Goal: Task Accomplishment & Management: Manage account settings

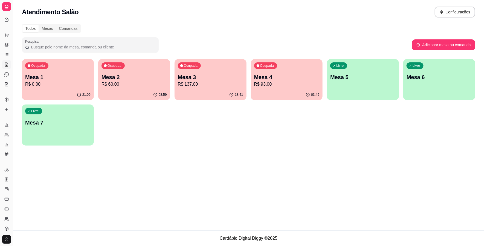
scroll to position [37, 0]
click at [6, 16] on icon at bounding box center [6, 18] width 4 height 4
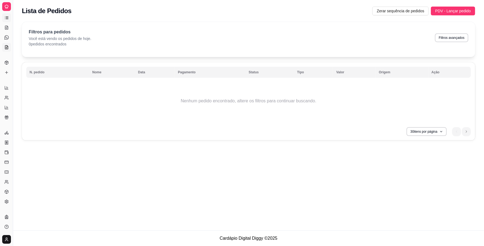
click at [5, 48] on icon at bounding box center [6, 47] width 4 height 4
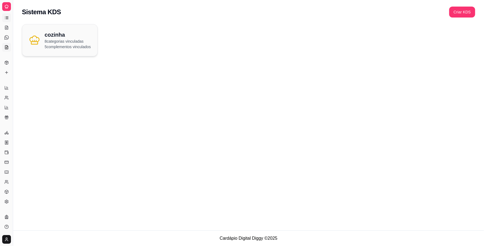
click at [5, 18] on icon at bounding box center [6, 18] width 4 height 4
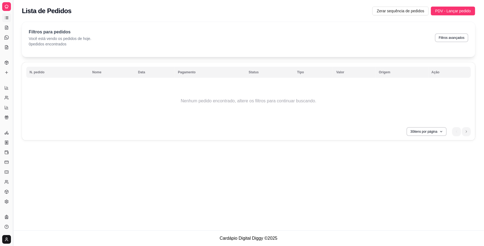
click at [13, 16] on button "Toggle Sidebar" at bounding box center [13, 123] width 4 height 246
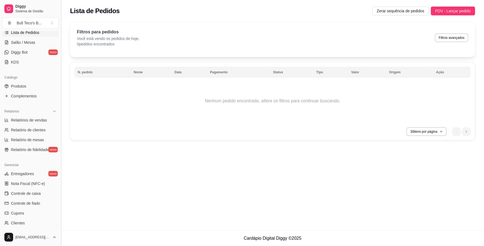
scroll to position [91, 0]
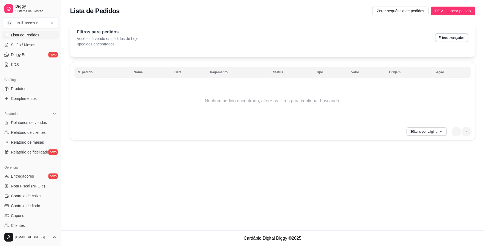
click at [23, 33] on span "Lista de Pedidos" at bounding box center [25, 34] width 28 height 5
click at [11, 46] on span "Salão / Mesas" at bounding box center [23, 44] width 24 height 5
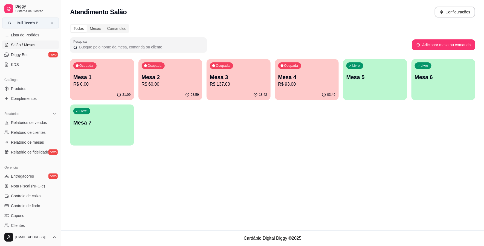
click at [25, 21] on div "Bull Teco's B ..." at bounding box center [29, 22] width 25 height 5
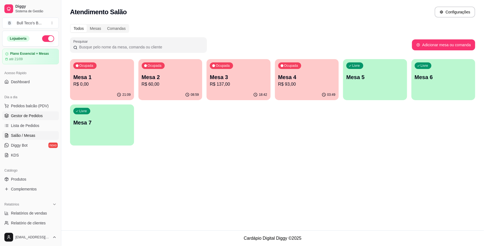
click at [27, 114] on span "Gestor de Pedidos" at bounding box center [27, 115] width 32 height 5
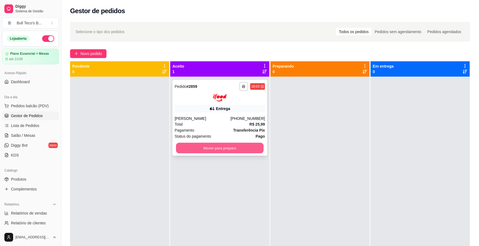
click at [247, 143] on button "Mover para preparo" at bounding box center [220, 148] width 88 height 11
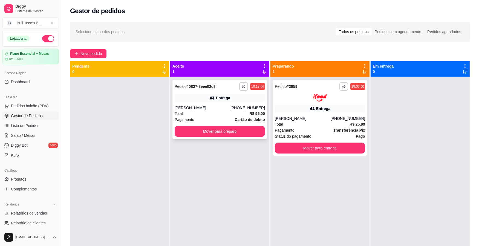
click at [248, 94] on div "Entrega" at bounding box center [220, 98] width 90 height 8
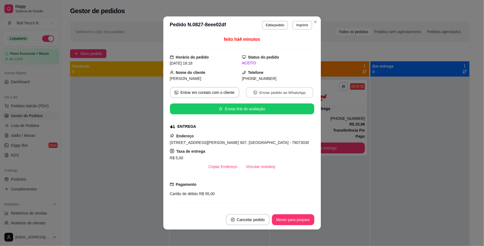
click at [261, 67] on div "feito há 4 minutos Horário do pedido [DATE] 18:18 Status do pedido ACEITO Nome …" at bounding box center [242, 122] width 144 height 172
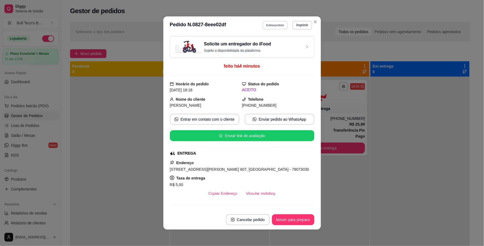
click at [265, 28] on button "Editar pedido" at bounding box center [274, 25] width 25 height 8
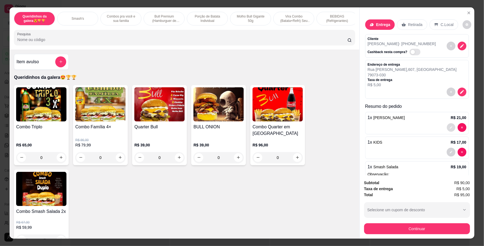
click at [447, 130] on button "decrease-product-quantity" at bounding box center [451, 127] width 8 height 8
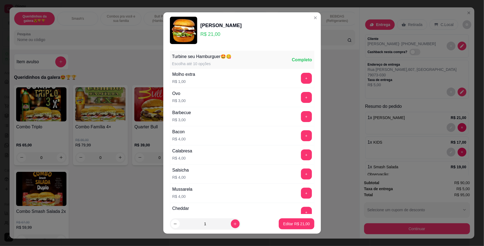
scroll to position [145, 0]
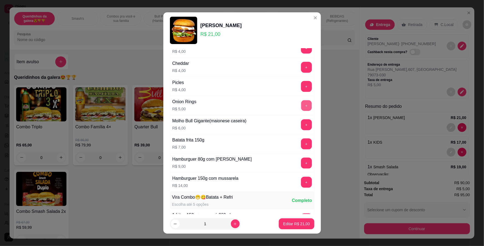
click at [301, 109] on button "+" at bounding box center [306, 105] width 11 height 11
click at [292, 223] on p "Editar R$ 31,00" at bounding box center [297, 223] width 26 height 5
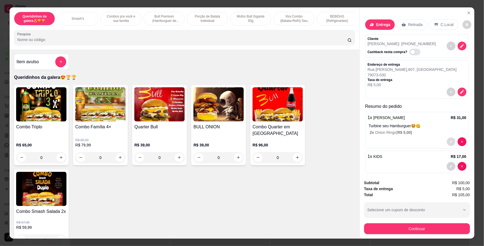
click at [447, 139] on button "decrease-product-quantity" at bounding box center [451, 141] width 8 height 8
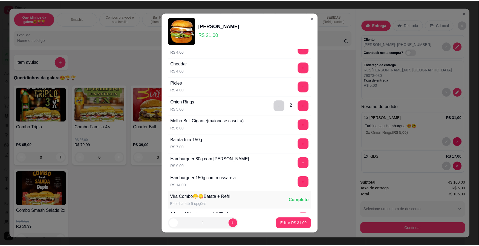
scroll to position [260, 0]
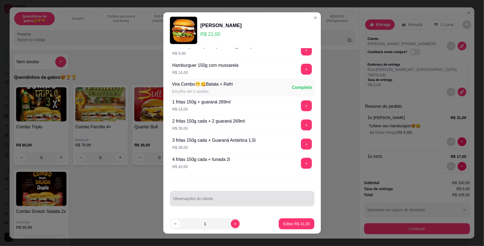
click at [227, 199] on input "Observações do cliente" at bounding box center [242, 200] width 138 height 5
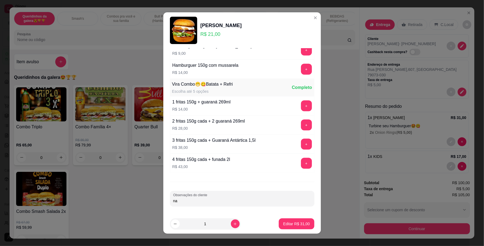
type input "n"
type input "mandar onion separado do lanche"
click at [285, 222] on p "Editar R$ 31,00" at bounding box center [296, 223] width 27 height 5
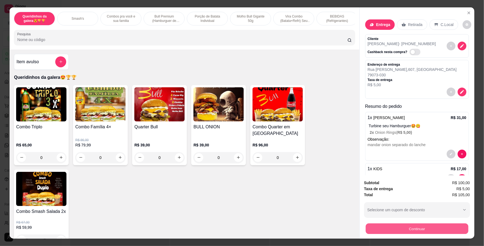
click at [390, 230] on button "Continuar" at bounding box center [417, 229] width 103 height 11
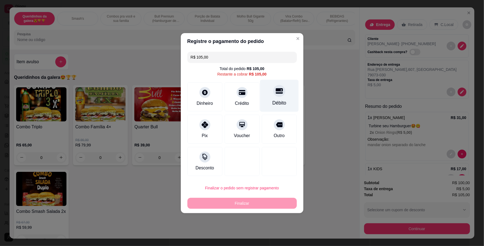
click at [272, 102] on div "Débito" at bounding box center [279, 102] width 14 height 7
type input "R$ 0,00"
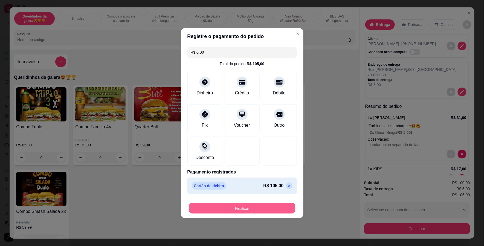
click at [228, 210] on button "Finalizar" at bounding box center [242, 208] width 106 height 11
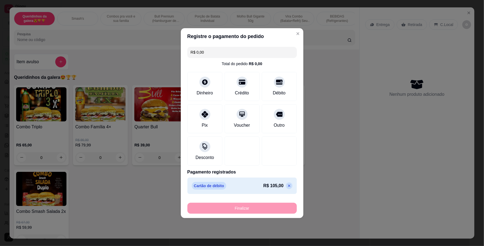
type input "0"
type input "-R$ 105,00"
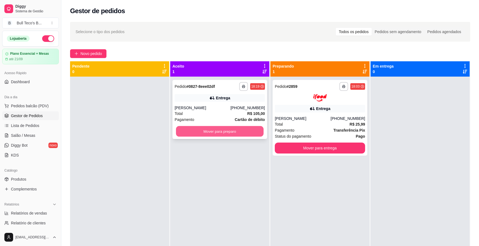
click at [195, 131] on button "Mover para preparo" at bounding box center [220, 131] width 88 height 11
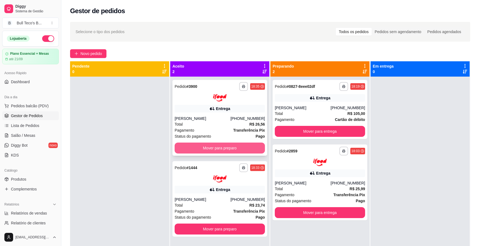
click at [194, 143] on button "Mover para preparo" at bounding box center [220, 148] width 90 height 11
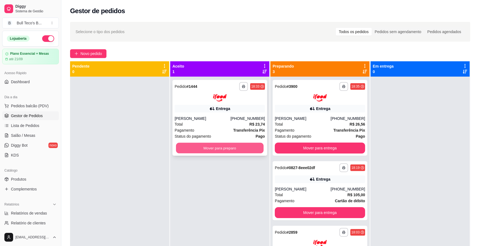
click at [194, 143] on button "Mover para preparo" at bounding box center [220, 148] width 88 height 11
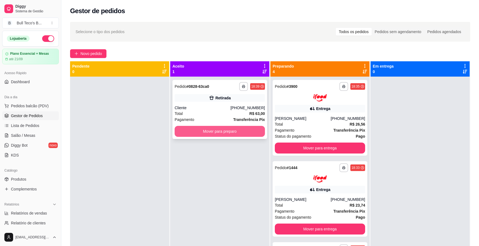
click at [207, 134] on button "Mover para preparo" at bounding box center [220, 131] width 90 height 11
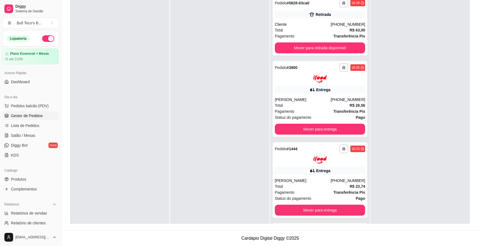
scroll to position [132, 0]
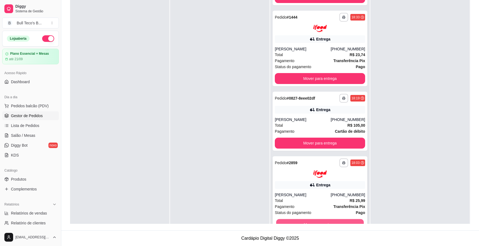
click at [337, 219] on button "Mover para entrega" at bounding box center [320, 224] width 88 height 11
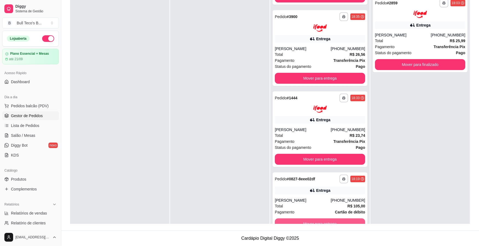
scroll to position [51, 0]
click at [326, 220] on button "Mover para entrega" at bounding box center [320, 224] width 88 height 11
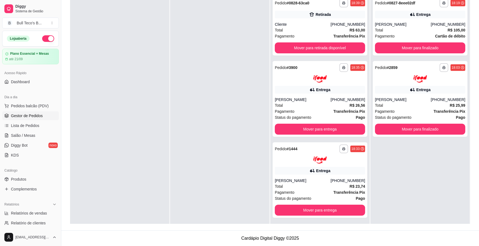
scroll to position [0, 0]
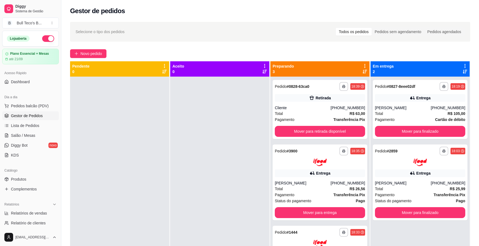
click at [358, 72] on div "Preparando 3" at bounding box center [320, 68] width 95 height 11
click at [363, 73] on icon at bounding box center [365, 71] width 4 height 4
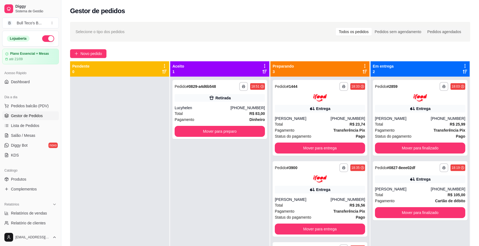
scroll to position [83, 0]
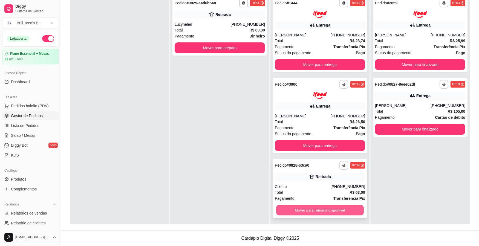
click at [284, 206] on button "Mover para retirada disponível" at bounding box center [320, 210] width 88 height 11
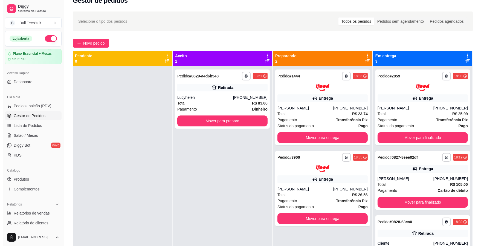
scroll to position [0, 0]
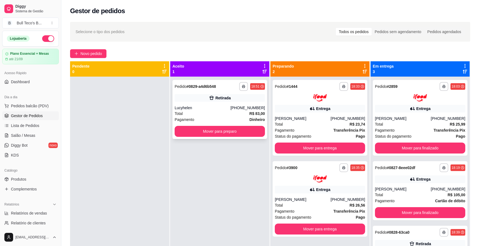
click at [244, 96] on div "Retirada" at bounding box center [220, 98] width 90 height 8
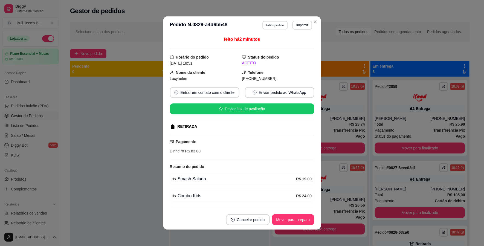
click at [270, 24] on button "Editar pedido" at bounding box center [274, 25] width 25 height 8
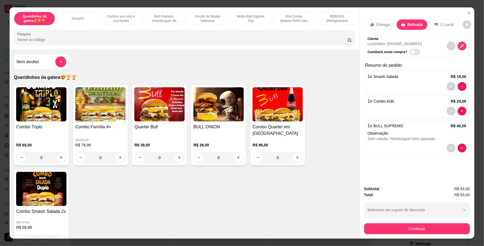
click at [332, 42] on input "Pesquisa" at bounding box center [182, 39] width 330 height 5
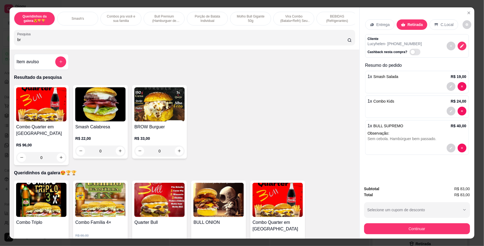
type input "br"
click at [176, 156] on div "0" at bounding box center [159, 151] width 50 height 11
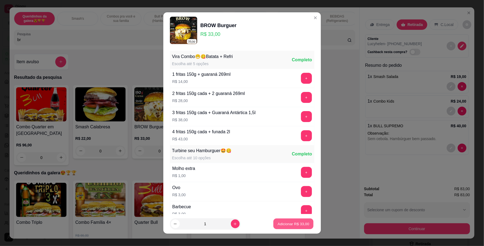
click at [283, 225] on p "Adicionar R$ 33,00" at bounding box center [294, 223] width 32 height 5
type input "1"
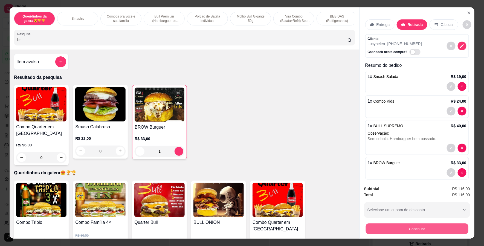
click at [380, 230] on button "Continuar" at bounding box center [417, 229] width 103 height 11
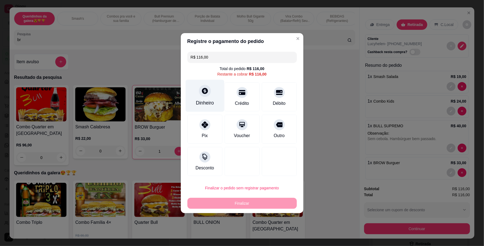
click at [211, 88] on div "Dinheiro" at bounding box center [205, 96] width 39 height 32
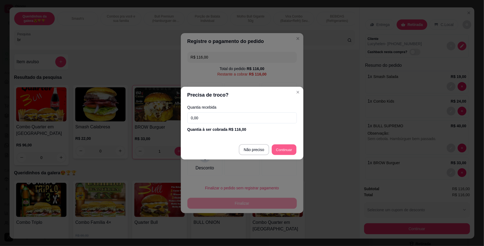
type input "R$ 0,00"
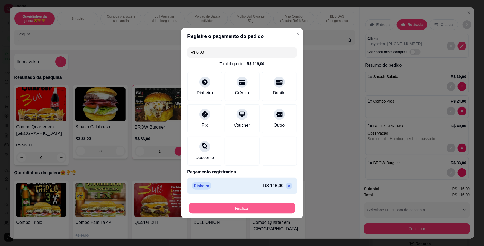
click at [242, 207] on button "Finalizar" at bounding box center [242, 208] width 106 height 11
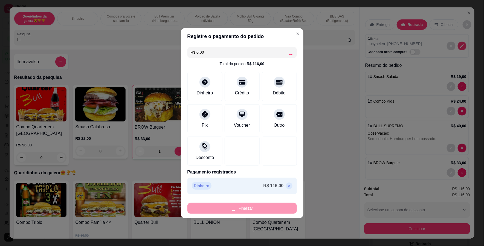
type input "0"
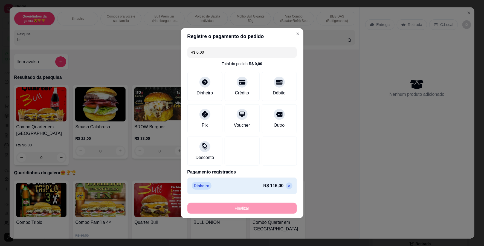
type input "-R$ 116,00"
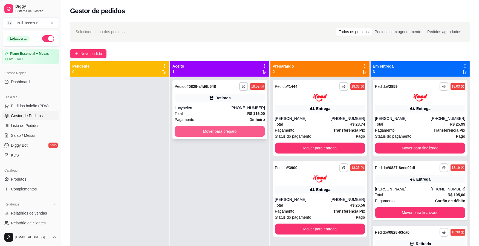
click at [213, 129] on button "Mover para preparo" at bounding box center [220, 131] width 90 height 11
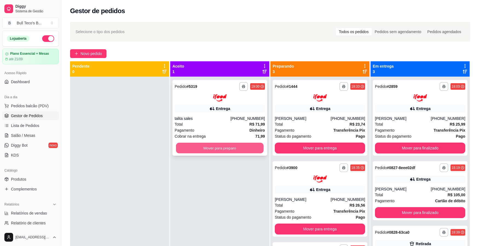
click at [210, 153] on button "Mover para preparo" at bounding box center [220, 148] width 88 height 11
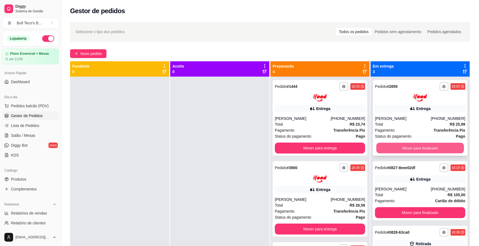
click at [454, 145] on button "Mover para finalizado" at bounding box center [420, 148] width 88 height 11
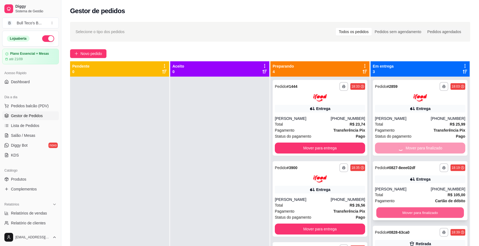
click at [387, 216] on button "Mover para finalizado" at bounding box center [420, 212] width 88 height 11
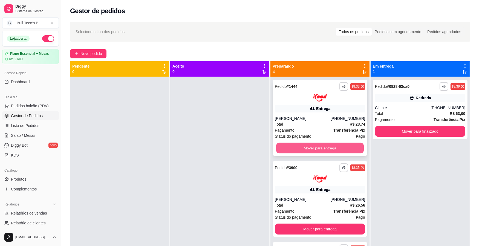
click at [337, 143] on button "Mover para entrega" at bounding box center [320, 148] width 88 height 11
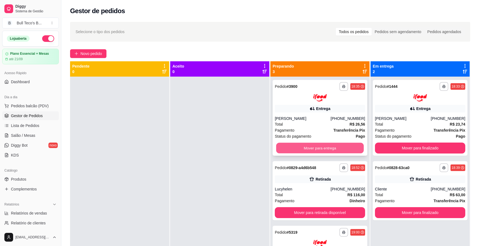
click at [337, 143] on div "Mover para entrega" at bounding box center [320, 148] width 90 height 11
click at [331, 146] on button "Mover para entrega" at bounding box center [320, 148] width 88 height 11
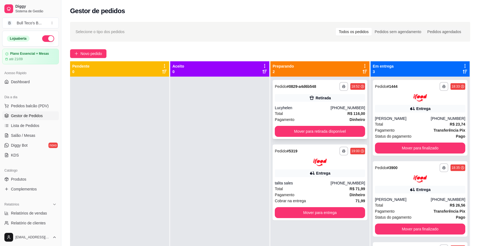
click at [322, 137] on div "**********" at bounding box center [320, 109] width 95 height 59
click at [288, 134] on button "Mover para retirada disponível" at bounding box center [320, 131] width 88 height 11
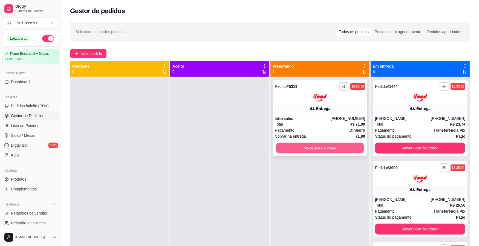
click at [303, 146] on button "Mover para entrega" at bounding box center [320, 148] width 88 height 11
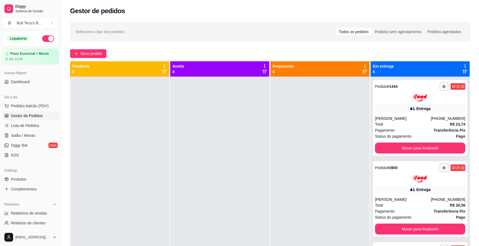
click at [313, 123] on div at bounding box center [319, 200] width 99 height 246
click at [313, 124] on div at bounding box center [319, 200] width 99 height 246
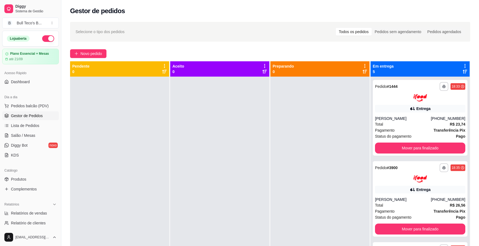
click at [313, 124] on div at bounding box center [319, 200] width 99 height 246
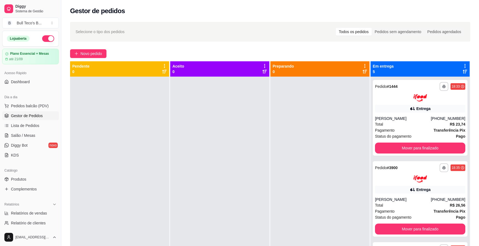
click at [313, 124] on div at bounding box center [319, 200] width 99 height 246
click at [313, 125] on div at bounding box center [319, 200] width 99 height 246
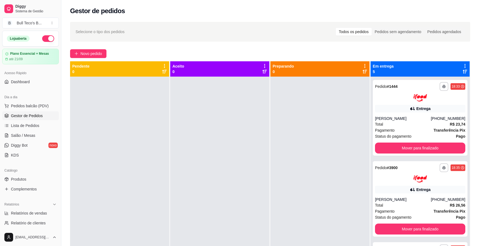
click at [313, 125] on div at bounding box center [319, 200] width 99 height 246
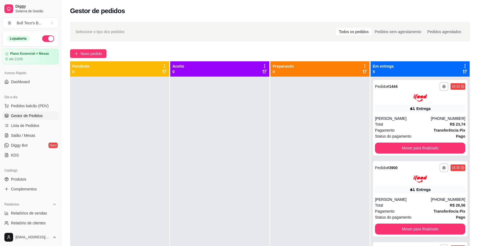
click at [313, 125] on div at bounding box center [319, 200] width 99 height 246
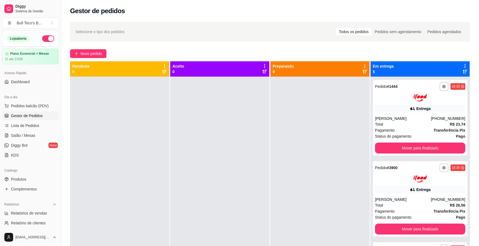
click at [313, 125] on div at bounding box center [319, 200] width 99 height 246
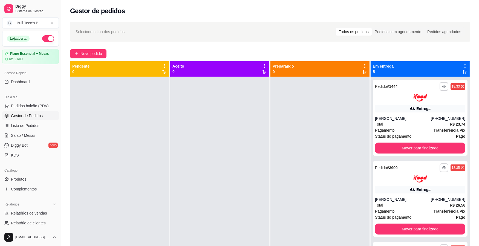
click at [312, 126] on div at bounding box center [319, 200] width 99 height 246
click at [312, 127] on div at bounding box center [319, 200] width 99 height 246
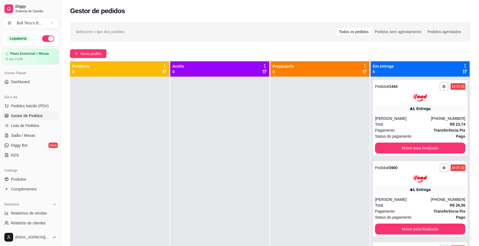
click at [312, 127] on div at bounding box center [319, 200] width 99 height 246
click at [312, 128] on div at bounding box center [319, 200] width 99 height 246
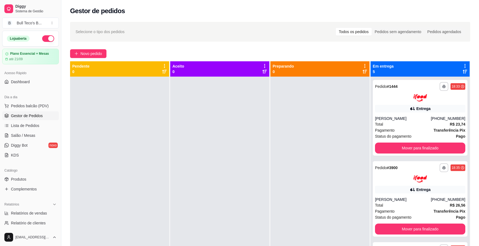
click at [312, 128] on div at bounding box center [319, 200] width 99 height 246
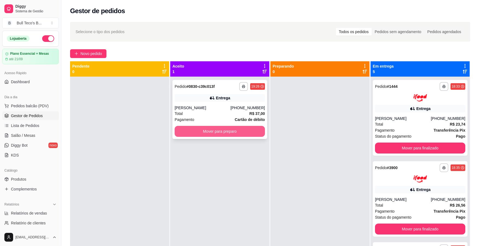
click at [222, 129] on button "Mover para preparo" at bounding box center [220, 131] width 90 height 11
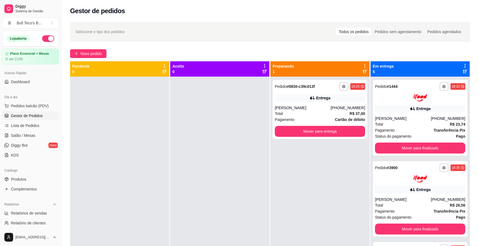
click at [222, 129] on div at bounding box center [219, 200] width 99 height 246
click at [297, 130] on button "Mover para entrega" at bounding box center [320, 131] width 88 height 11
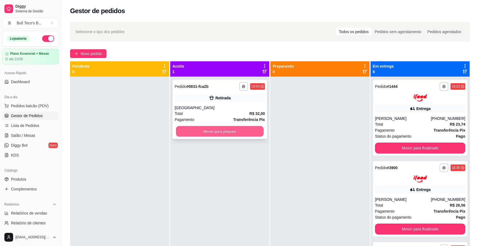
click at [206, 128] on button "Mover para preparo" at bounding box center [220, 131] width 88 height 11
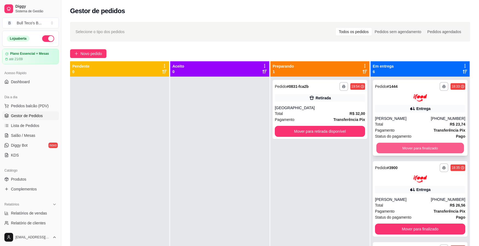
click at [393, 149] on button "Mover para finalizado" at bounding box center [420, 148] width 88 height 11
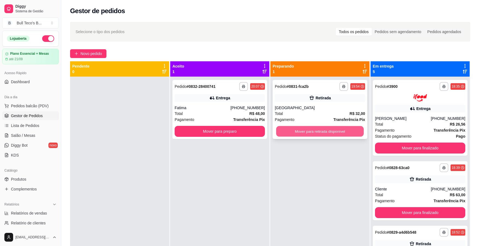
click at [330, 131] on button "Mover para retirada disponível" at bounding box center [320, 131] width 88 height 11
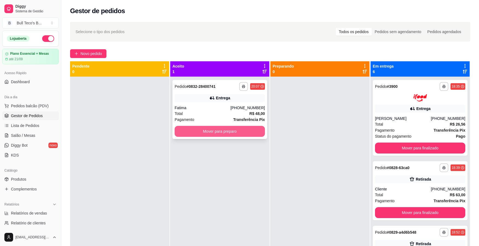
drag, startPoint x: 193, startPoint y: 138, endPoint x: 192, endPoint y: 132, distance: 5.8
click at [192, 132] on div "**********" at bounding box center [219, 109] width 95 height 59
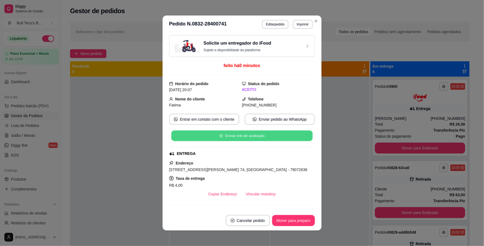
click at [192, 133] on button "Enviar link de avaliação" at bounding box center [241, 136] width 141 height 11
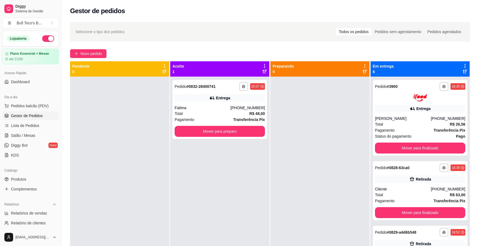
click at [364, 17] on div "Gestor de pedidos" at bounding box center [270, 9] width 418 height 19
click at [230, 133] on button "Mover para preparo" at bounding box center [220, 131] width 88 height 11
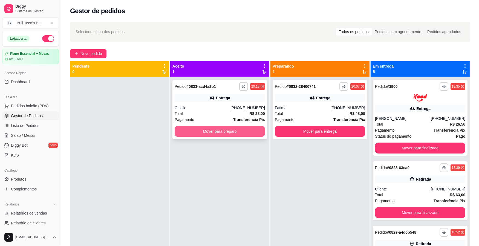
click at [228, 132] on button "Mover para preparo" at bounding box center [220, 131] width 90 height 11
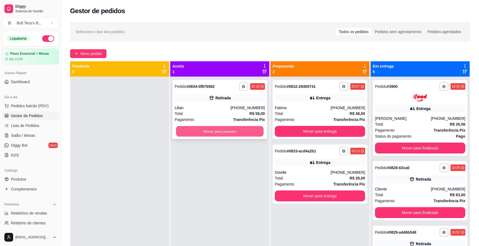
click at [223, 128] on button "Mover para preparo" at bounding box center [220, 131] width 88 height 11
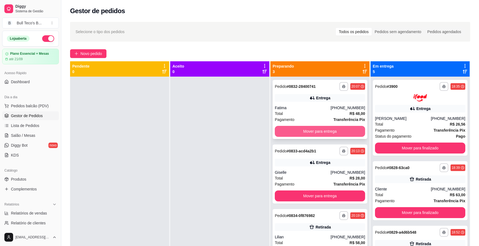
click at [338, 130] on button "Mover para entrega" at bounding box center [320, 131] width 90 height 11
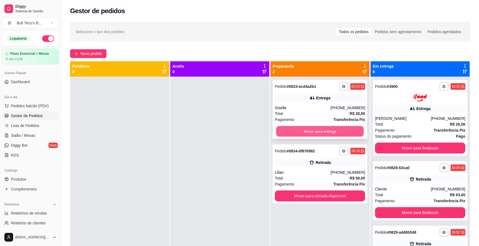
click at [322, 132] on button "Mover para entrega" at bounding box center [320, 131] width 88 height 11
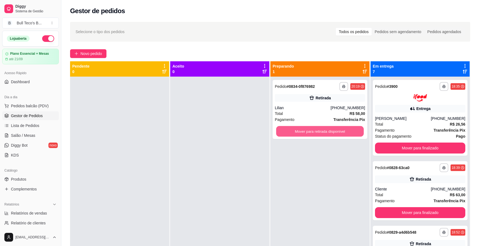
click at [322, 132] on button "Mover para retirada disponível" at bounding box center [320, 131] width 88 height 11
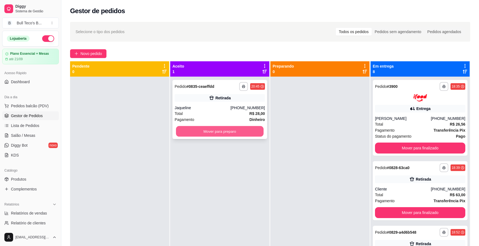
click at [204, 132] on button "Mover para preparo" at bounding box center [220, 131] width 88 height 11
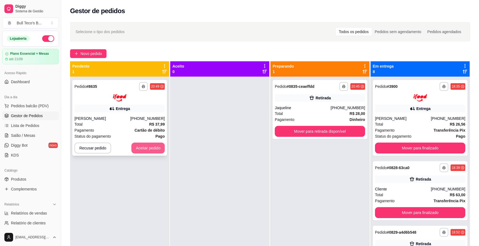
click at [147, 146] on button "Aceitar pedido" at bounding box center [147, 148] width 33 height 11
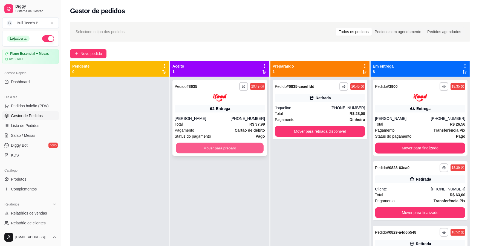
click at [215, 148] on button "Mover para preparo" at bounding box center [220, 148] width 88 height 11
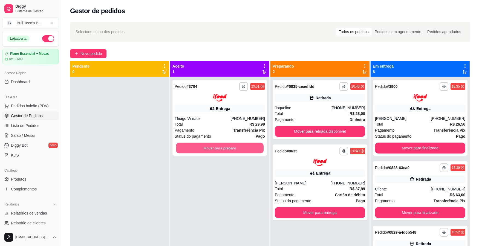
click at [215, 148] on button "Mover para preparo" at bounding box center [220, 148] width 88 height 11
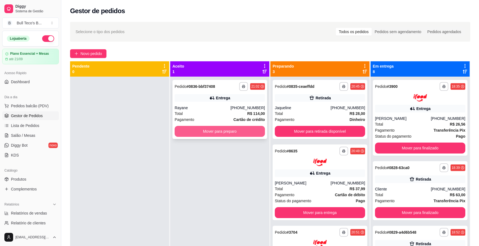
click at [204, 133] on button "Mover para preparo" at bounding box center [220, 131] width 90 height 11
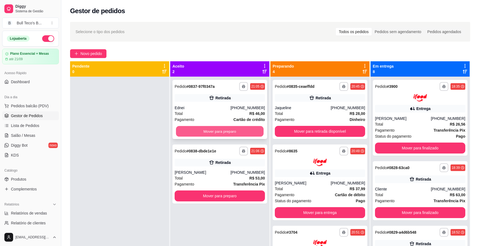
click at [212, 130] on button "Mover para preparo" at bounding box center [220, 131] width 88 height 11
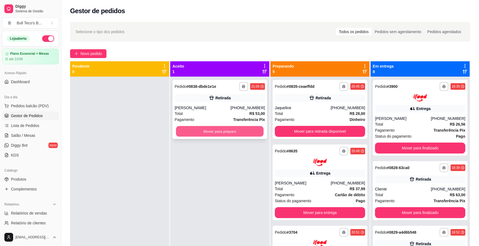
click at [212, 136] on button "Mover para preparo" at bounding box center [220, 131] width 88 height 11
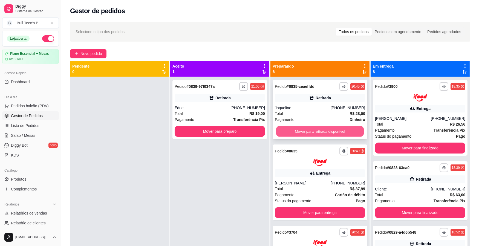
click at [300, 127] on button "Mover para retirada disponível" at bounding box center [320, 131] width 88 height 11
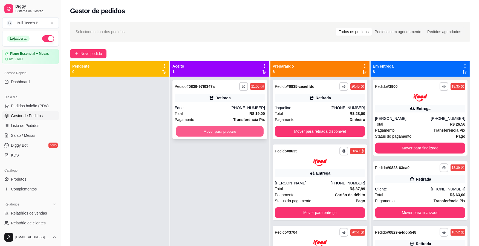
click at [249, 129] on button "Mover para preparo" at bounding box center [220, 131] width 88 height 11
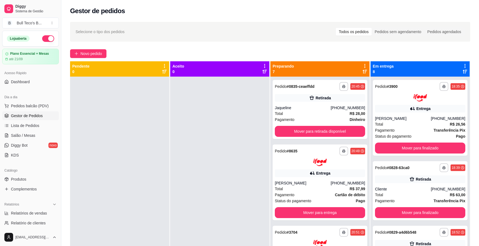
click at [262, 190] on div at bounding box center [219, 200] width 99 height 246
click at [308, 130] on button "Mover para retirada disponível" at bounding box center [320, 131] width 88 height 11
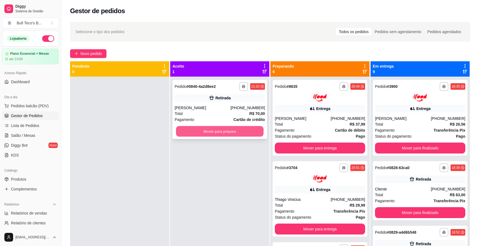
click at [248, 130] on button "Mover para preparo" at bounding box center [220, 131] width 88 height 11
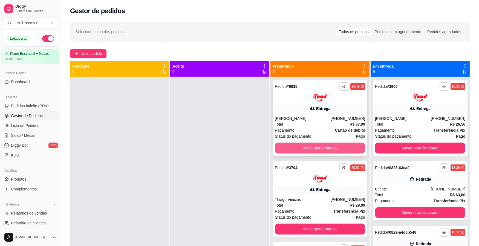
click at [306, 145] on button "Mover para entrega" at bounding box center [320, 148] width 90 height 11
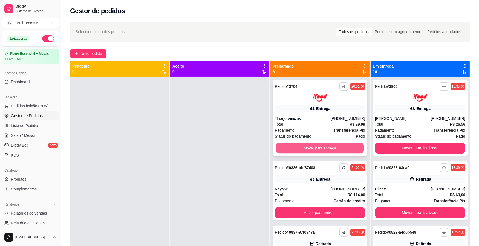
click at [295, 149] on button "Mover para entrega" at bounding box center [320, 148] width 88 height 11
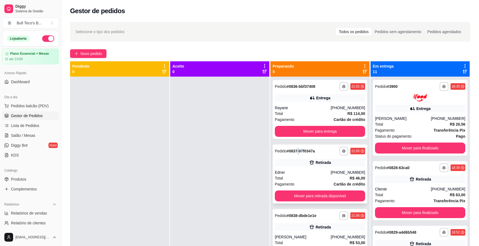
click at [295, 149] on strong "# 0837-97f0347a" at bounding box center [301, 151] width 28 height 4
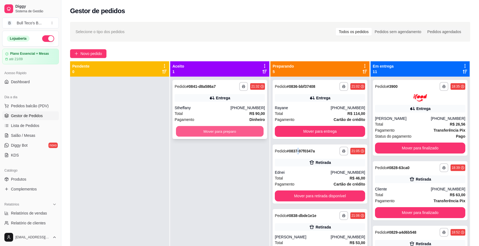
click at [212, 128] on button "Mover para preparo" at bounding box center [220, 131] width 88 height 11
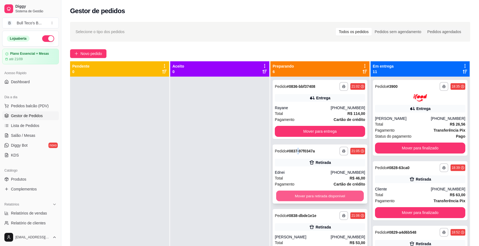
click at [290, 191] on button "Mover para retirada disponível" at bounding box center [320, 196] width 88 height 11
click at [289, 196] on button "Mover para retirada disponível" at bounding box center [320, 196] width 88 height 11
click at [294, 195] on button "Mover para retirada disponível" at bounding box center [320, 195] width 90 height 11
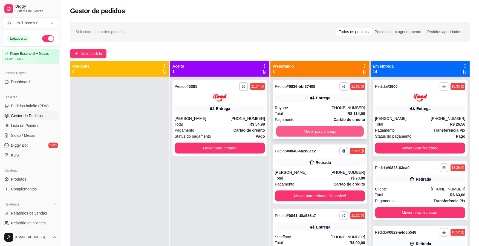
click at [314, 127] on button "Mover para entrega" at bounding box center [320, 131] width 88 height 11
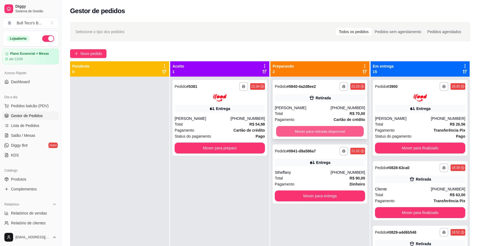
click at [303, 128] on button "Mover para retirada disponível" at bounding box center [320, 131] width 88 height 11
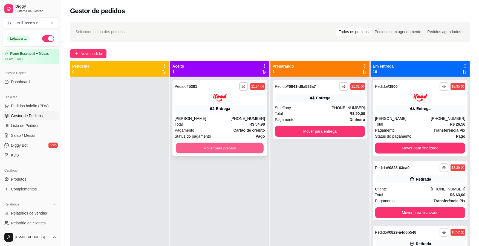
click at [230, 143] on button "Mover para preparo" at bounding box center [220, 148] width 88 height 11
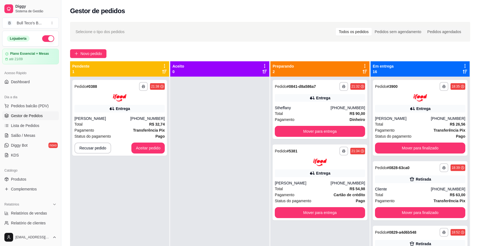
click at [230, 141] on div at bounding box center [219, 200] width 99 height 246
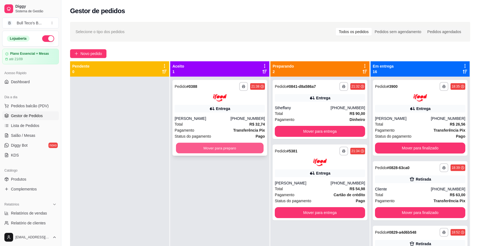
click at [205, 150] on button "Mover para preparo" at bounding box center [220, 148] width 88 height 11
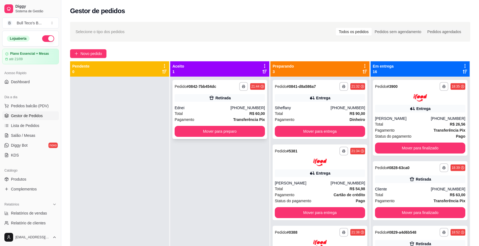
click at [223, 109] on div "Ednei" at bounding box center [203, 107] width 56 height 5
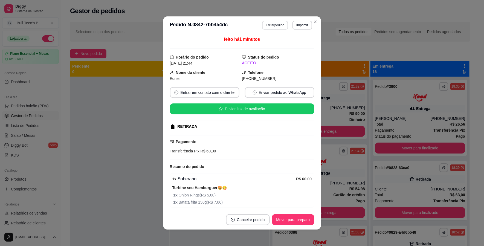
click at [270, 26] on button "Editar pedido" at bounding box center [275, 25] width 26 height 9
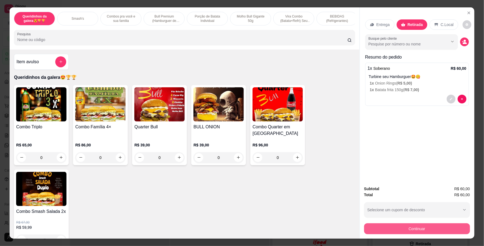
click at [380, 228] on button "Continuar" at bounding box center [417, 228] width 106 height 11
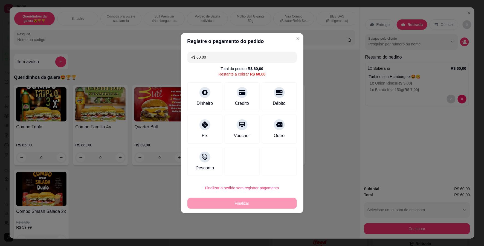
click at [275, 202] on div "Finalizar" at bounding box center [241, 203] width 109 height 11
click at [201, 126] on icon at bounding box center [204, 123] width 7 height 7
type input "R$ 0,00"
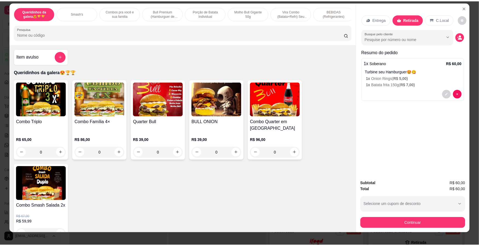
scroll to position [7, 0]
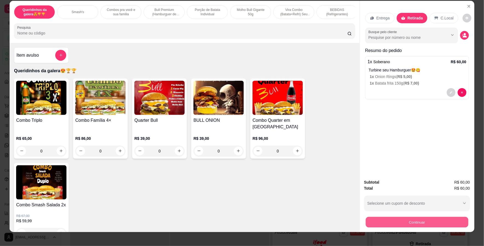
click at [388, 221] on button "Continuar" at bounding box center [417, 222] width 103 height 11
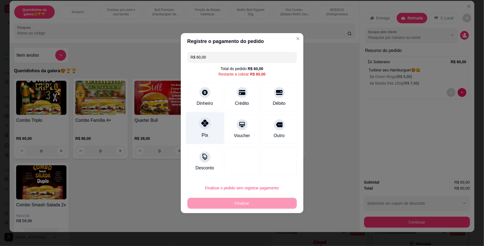
click at [201, 122] on icon at bounding box center [204, 123] width 7 height 7
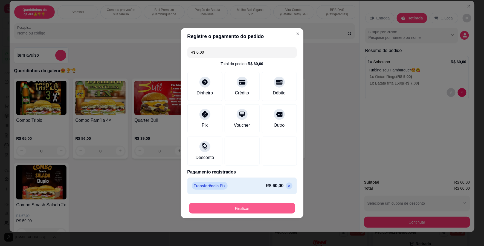
click at [236, 208] on button "Finalizar" at bounding box center [242, 208] width 106 height 11
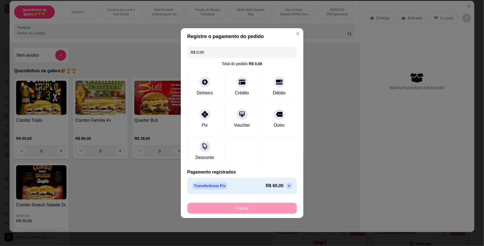
type input "-R$ 60,00"
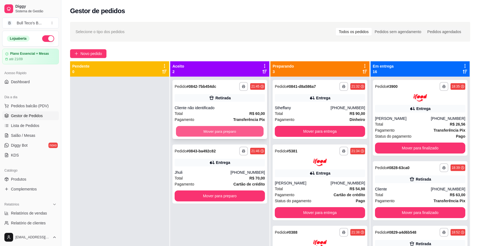
click at [210, 129] on button "Mover para preparo" at bounding box center [220, 131] width 88 height 11
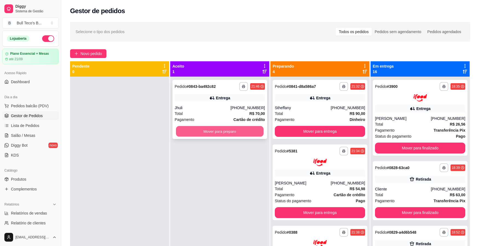
click at [211, 129] on button "Mover para preparo" at bounding box center [220, 131] width 88 height 11
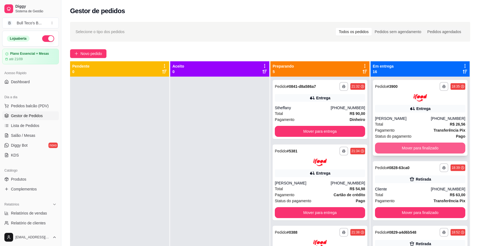
click at [384, 149] on button "Mover para finalizado" at bounding box center [420, 148] width 90 height 11
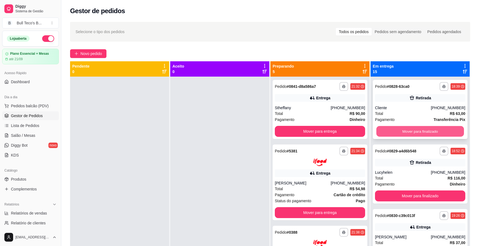
click at [392, 133] on button "Mover para finalizado" at bounding box center [420, 131] width 88 height 11
click at [393, 132] on button "Mover para finalizado" at bounding box center [420, 131] width 90 height 11
click at [393, 132] on button "Mover para finalizado" at bounding box center [420, 131] width 88 height 11
click at [393, 131] on button "Mover para finalizado" at bounding box center [420, 131] width 90 height 11
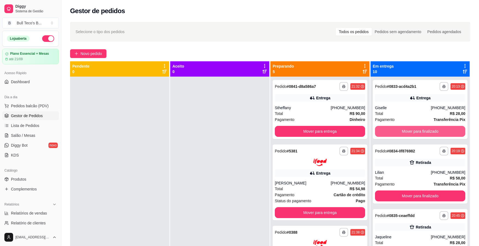
click at [393, 131] on button "Mover para finalizado" at bounding box center [420, 131] width 90 height 11
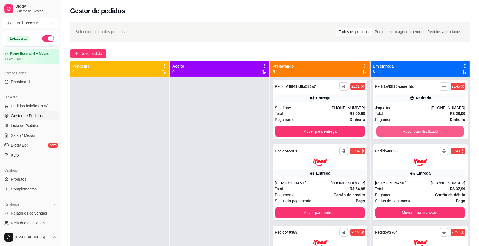
click at [393, 131] on button "Mover para finalizado" at bounding box center [420, 131] width 88 height 11
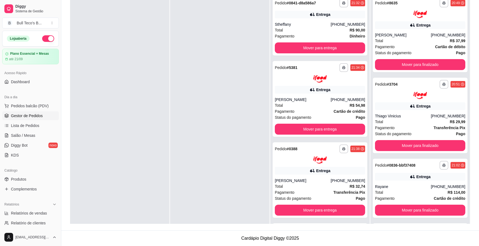
scroll to position [215, 0]
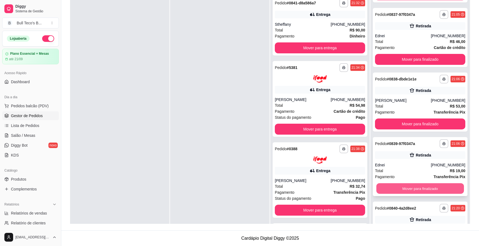
click at [389, 188] on button "Mover para finalizado" at bounding box center [420, 188] width 88 height 11
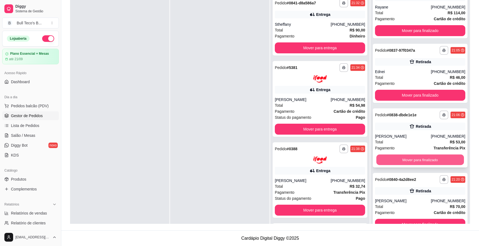
click at [402, 163] on button "Mover para finalizado" at bounding box center [420, 160] width 88 height 11
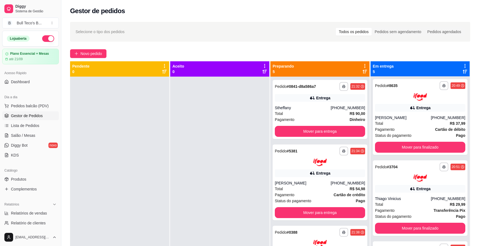
scroll to position [0, 0]
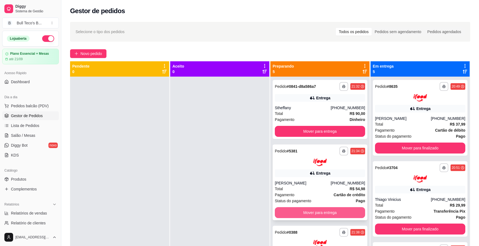
click at [286, 211] on button "Mover para entrega" at bounding box center [320, 212] width 90 height 11
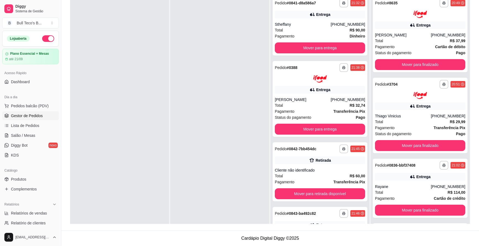
scroll to position [196, 0]
